Goal: Information Seeking & Learning: Compare options

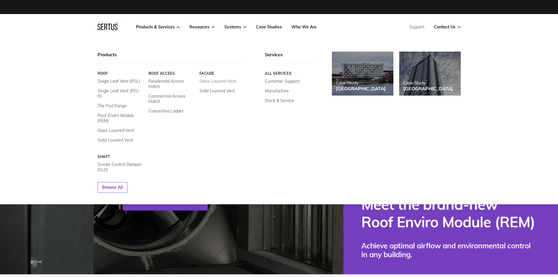
click at [220, 81] on link "Glass Louvred Vent" at bounding box center [217, 81] width 37 height 5
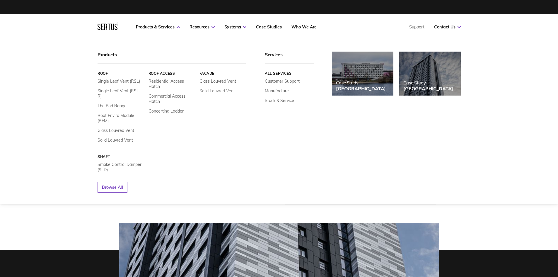
click at [212, 91] on link "Solid Louvred Vent" at bounding box center [216, 90] width 35 height 5
